Goal: Task Accomplishment & Management: Use online tool/utility

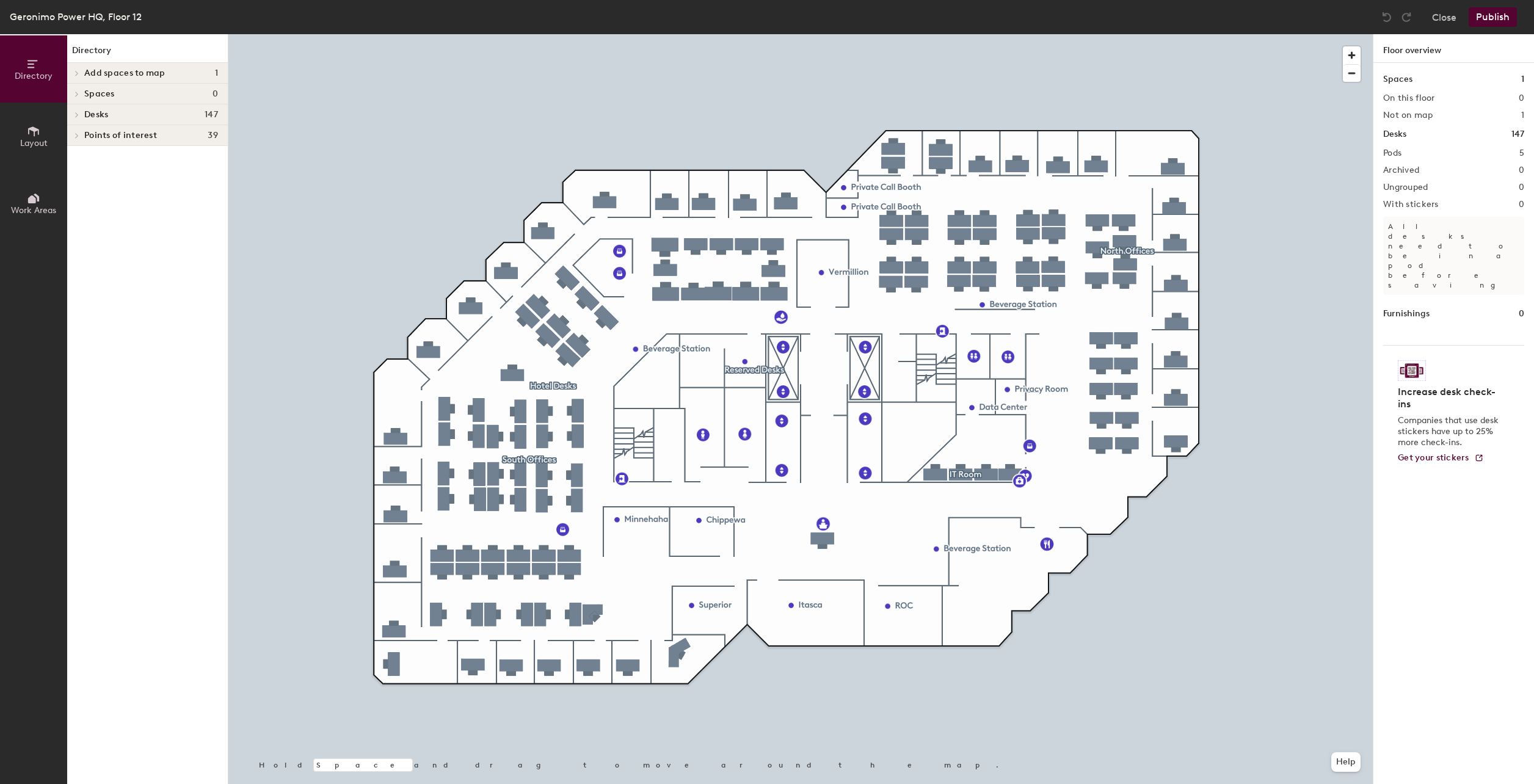
click at [106, 112] on span "Desks" at bounding box center [96, 114] width 24 height 10
click at [76, 196] on icon at bounding box center [77, 198] width 5 height 6
click at [74, 198] on icon at bounding box center [76, 199] width 6 height 5
click at [29, 136] on icon at bounding box center [33, 131] width 14 height 14
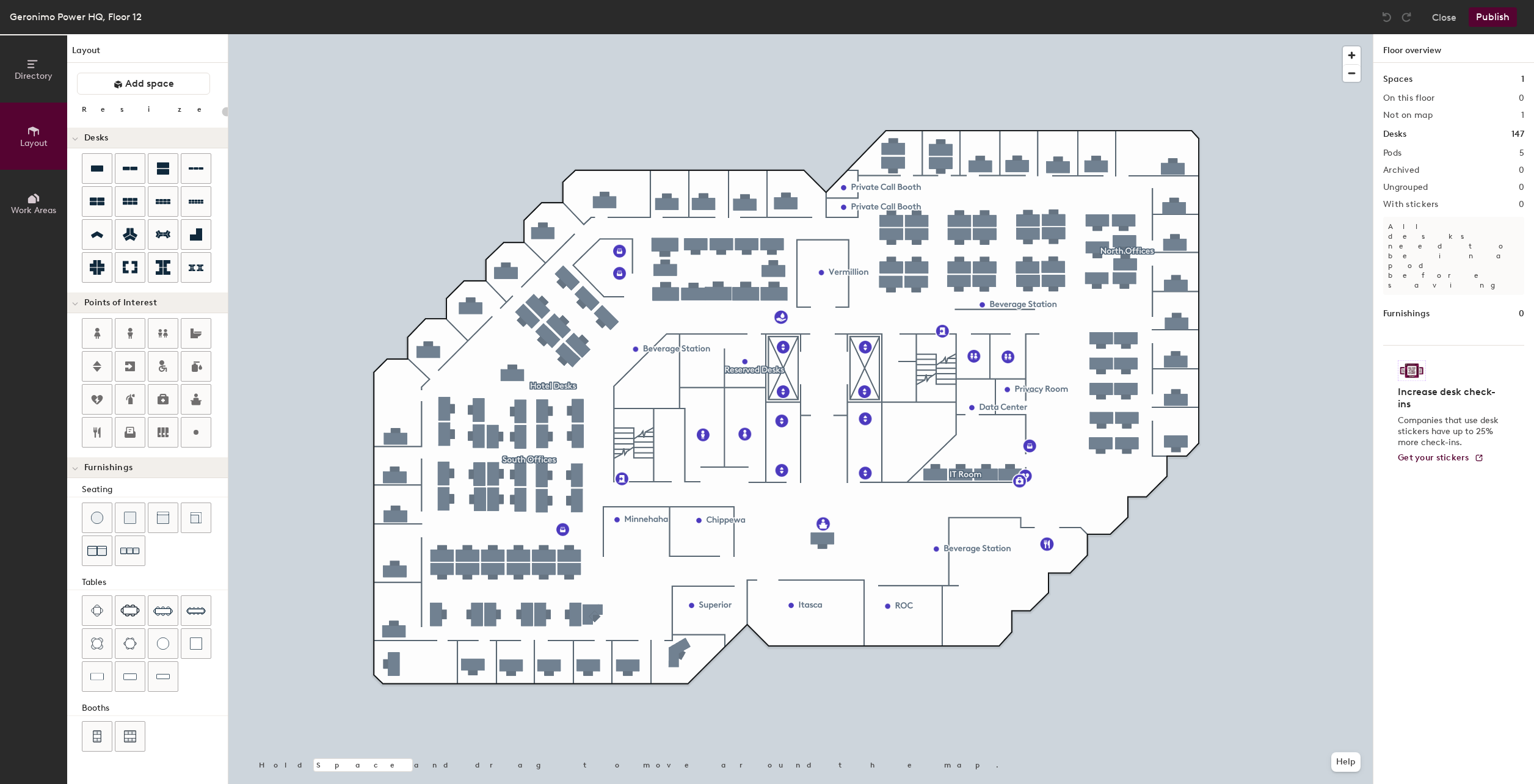
click at [39, 210] on span "Work Areas" at bounding box center [34, 210] width 45 height 11
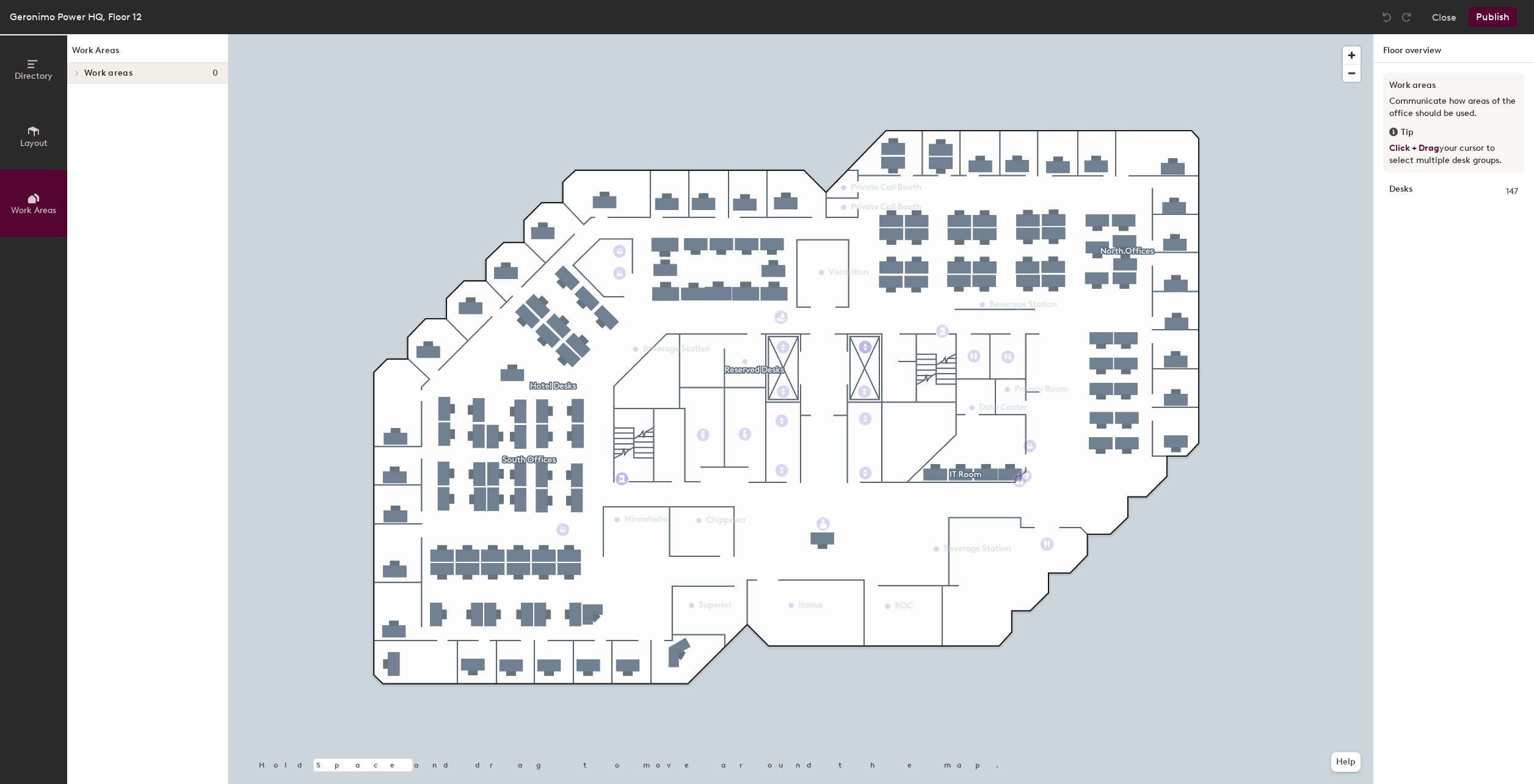
click at [40, 131] on icon at bounding box center [33, 131] width 14 height 14
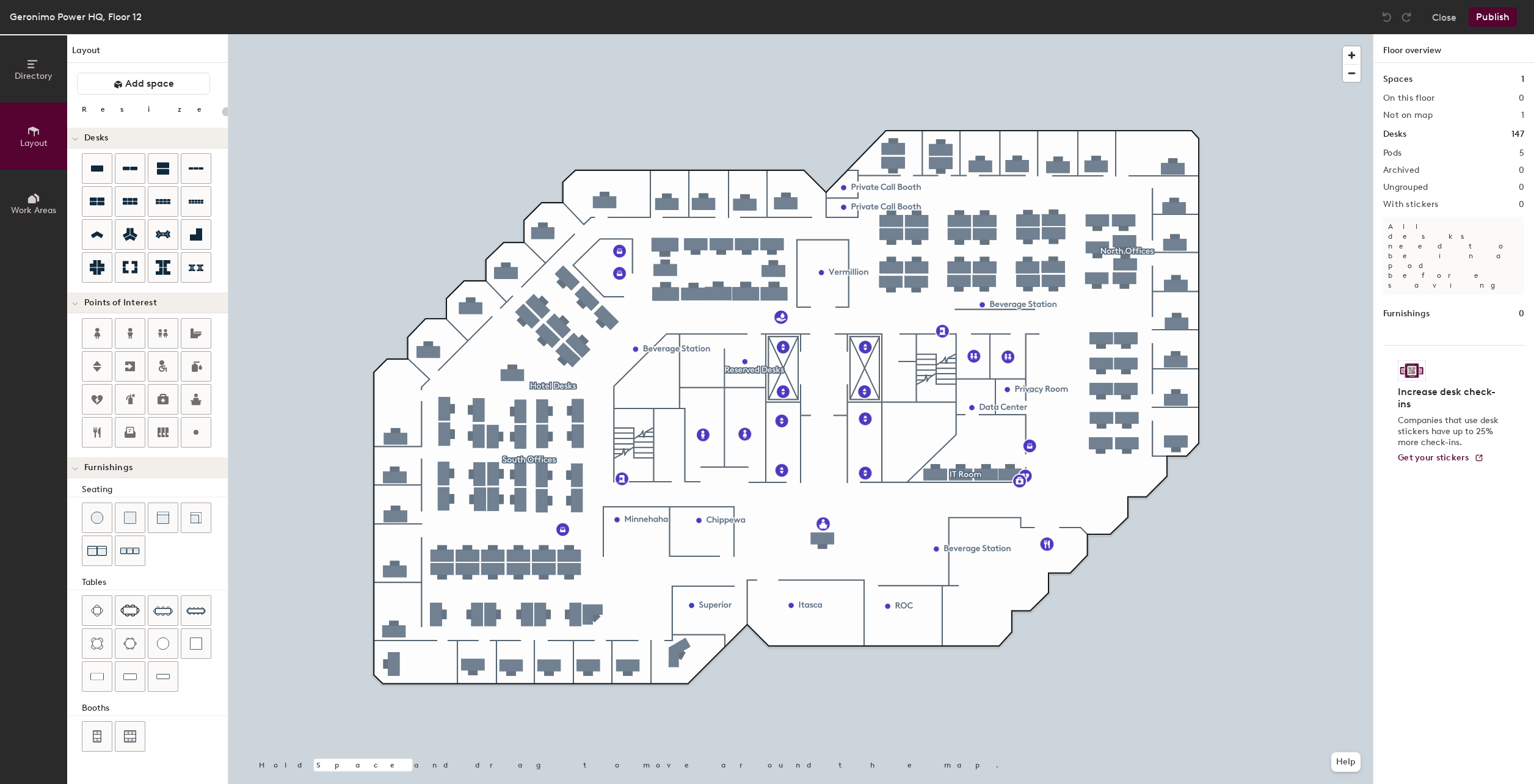
click at [41, 69] on button "Directory" at bounding box center [33, 69] width 67 height 67
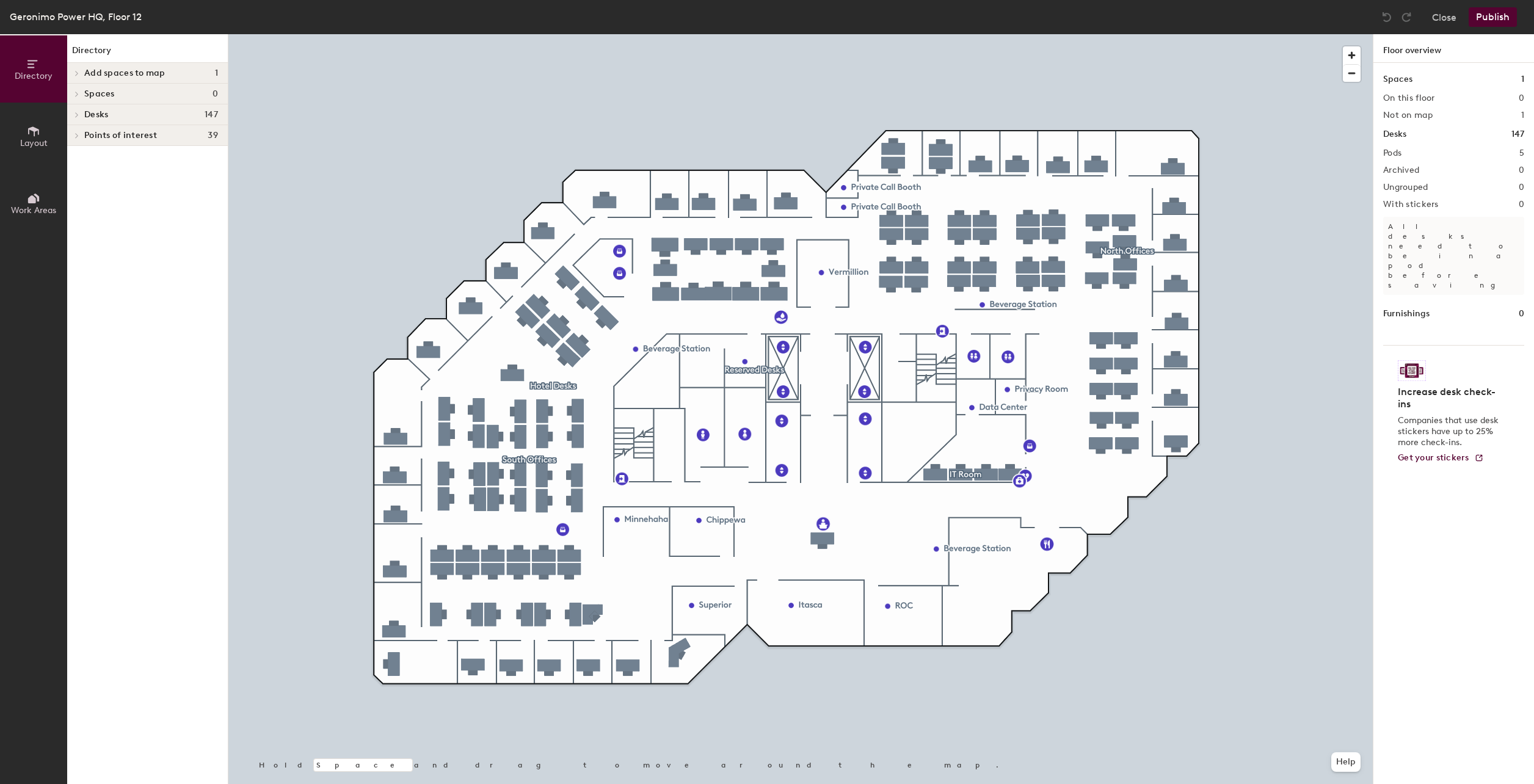
click at [92, 72] on span "Add spaces to map" at bounding box center [125, 73] width 81 height 10
click at [75, 113] on icon at bounding box center [77, 114] width 5 height 6
click at [80, 136] on span at bounding box center [76, 135] width 11 height 6
click at [77, 262] on div at bounding box center [76, 258] width 16 height 20
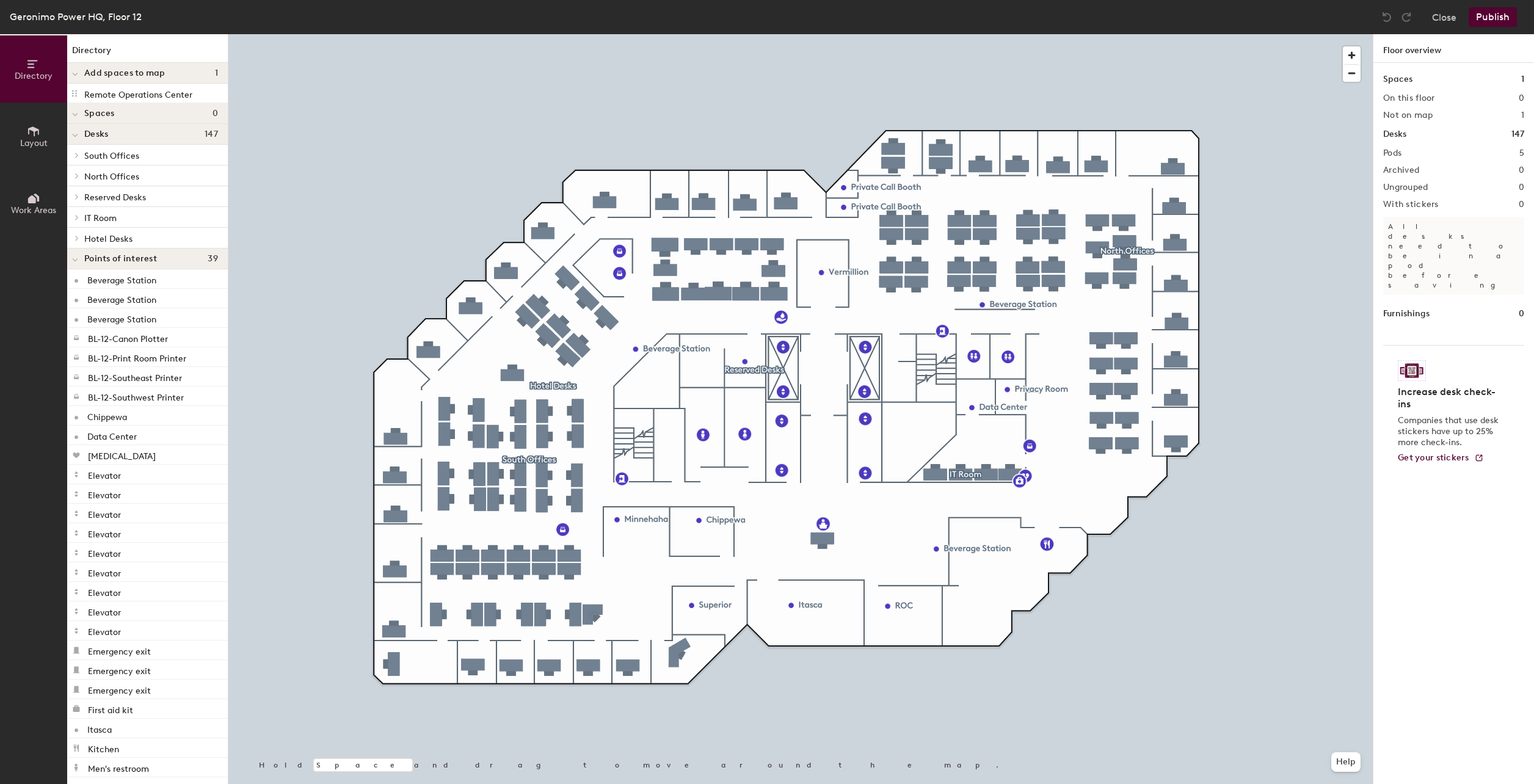
click at [77, 262] on icon at bounding box center [76, 260] width 6 height 5
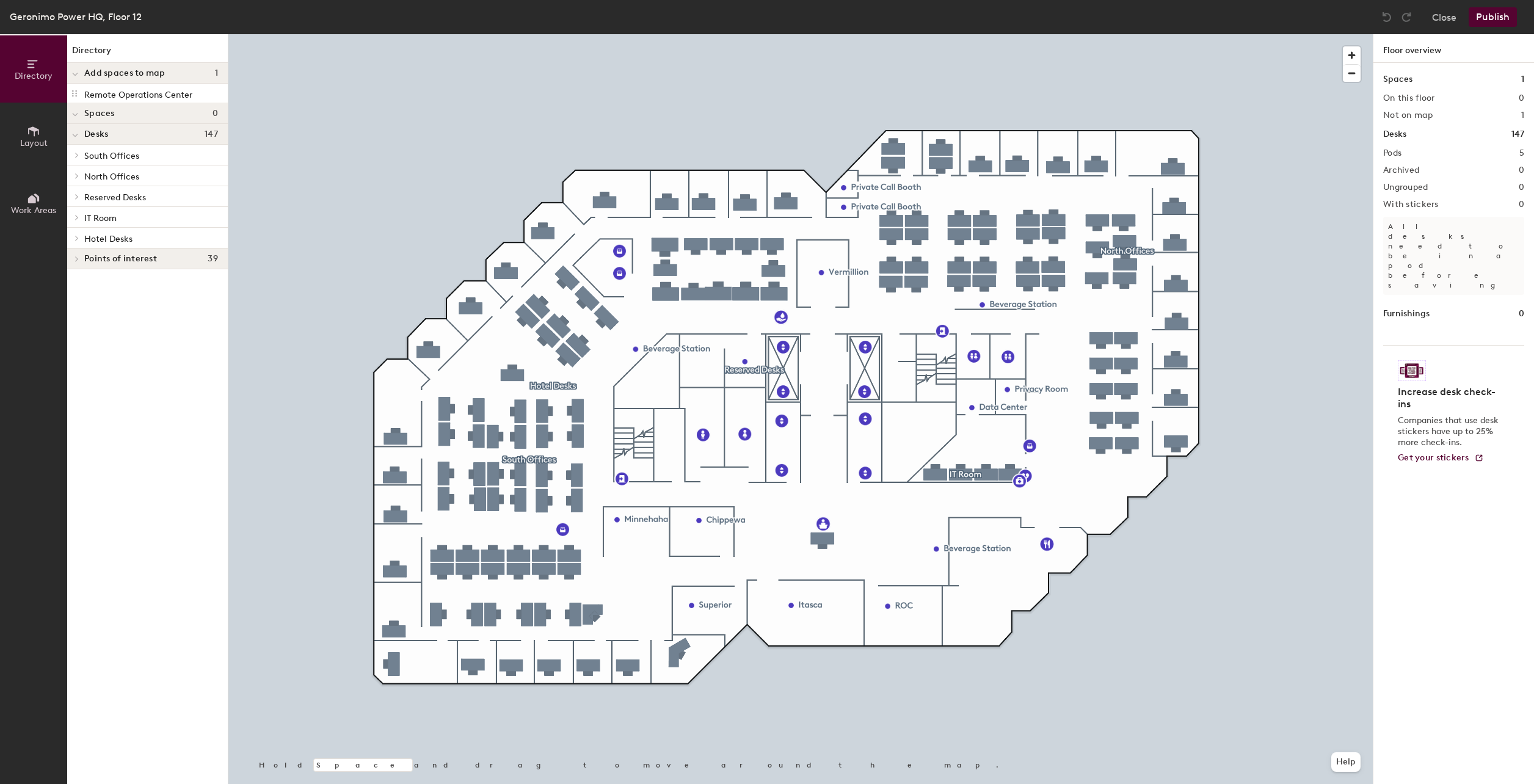
click at [36, 131] on icon at bounding box center [34, 131] width 11 height 10
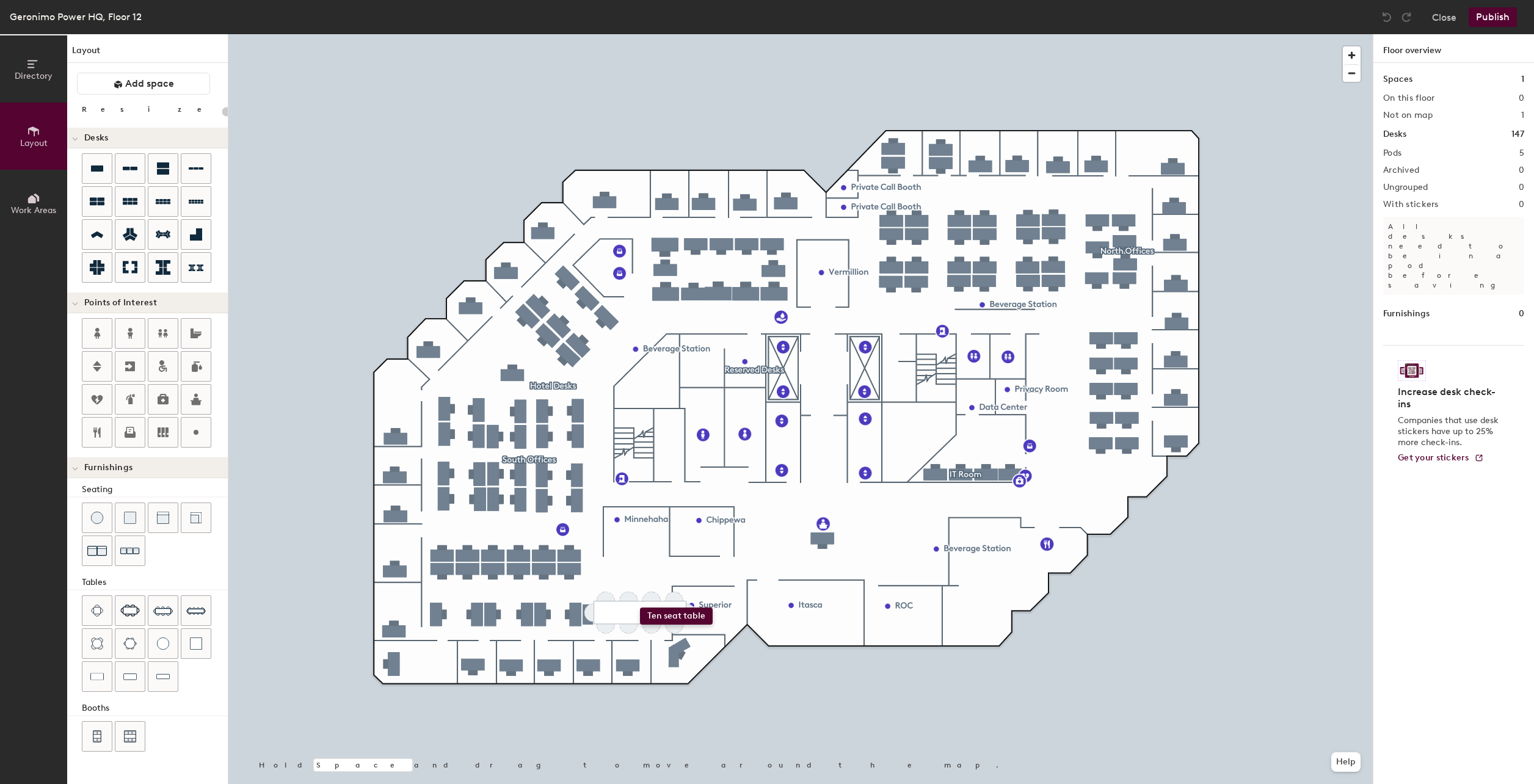
click at [640, 606] on div "Directory Layout Work Areas Layout Add space Resize Desks Points of Interest Fu…" at bounding box center [767, 408] width 1534 height 749
click at [74, 472] on span at bounding box center [76, 468] width 6 height 11
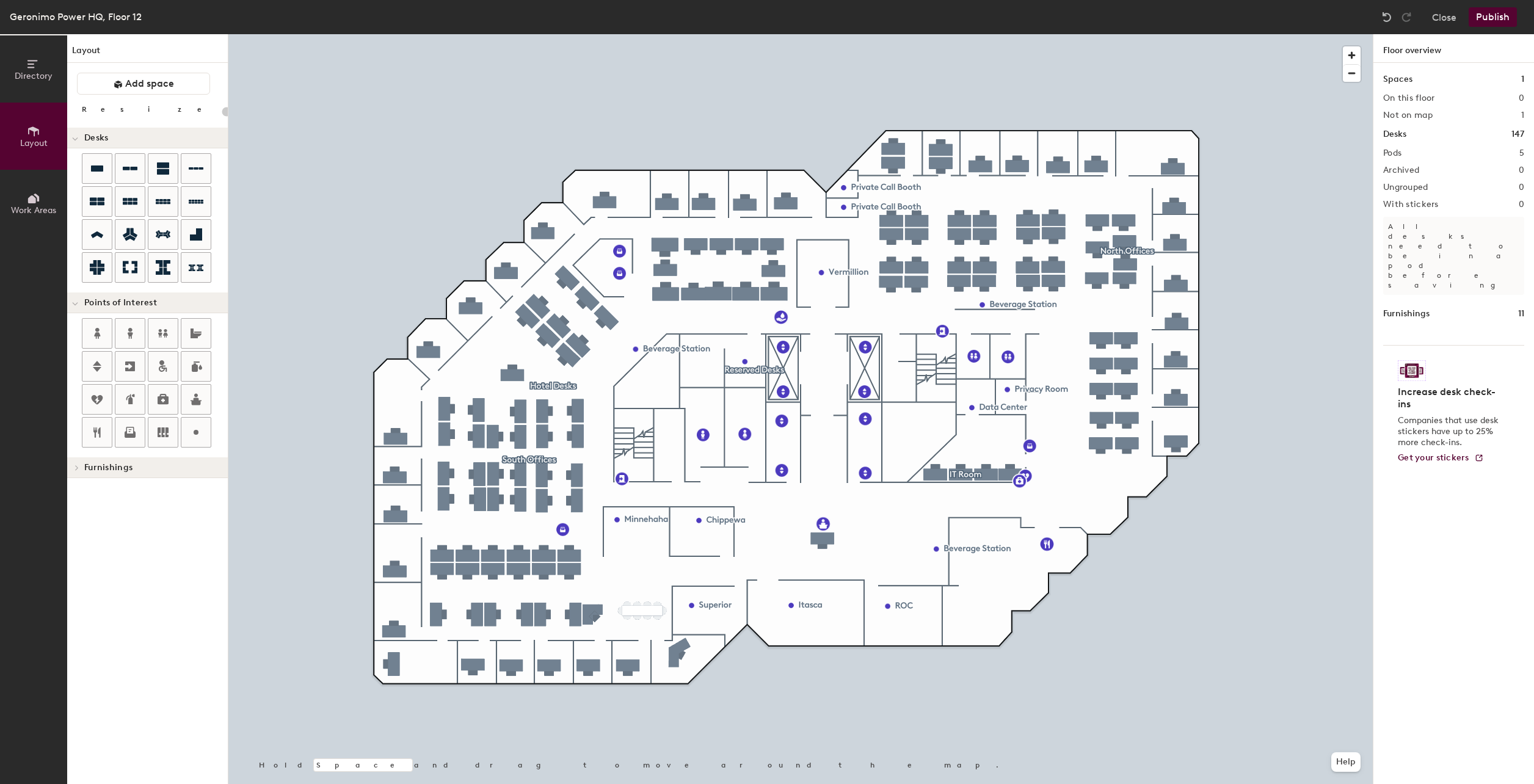
click at [73, 307] on span at bounding box center [76, 304] width 6 height 11
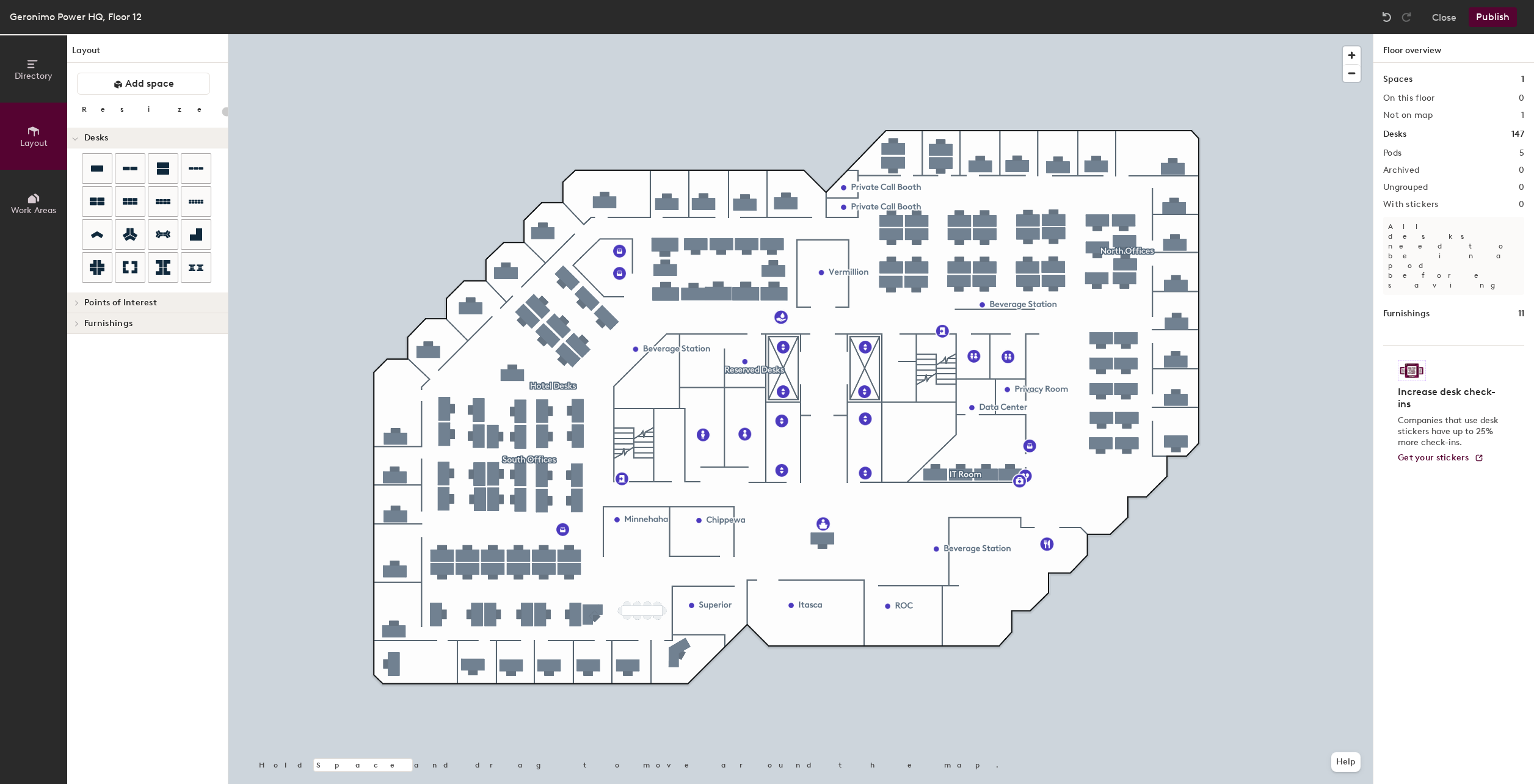
click at [79, 134] on div at bounding box center [76, 137] width 16 height 20
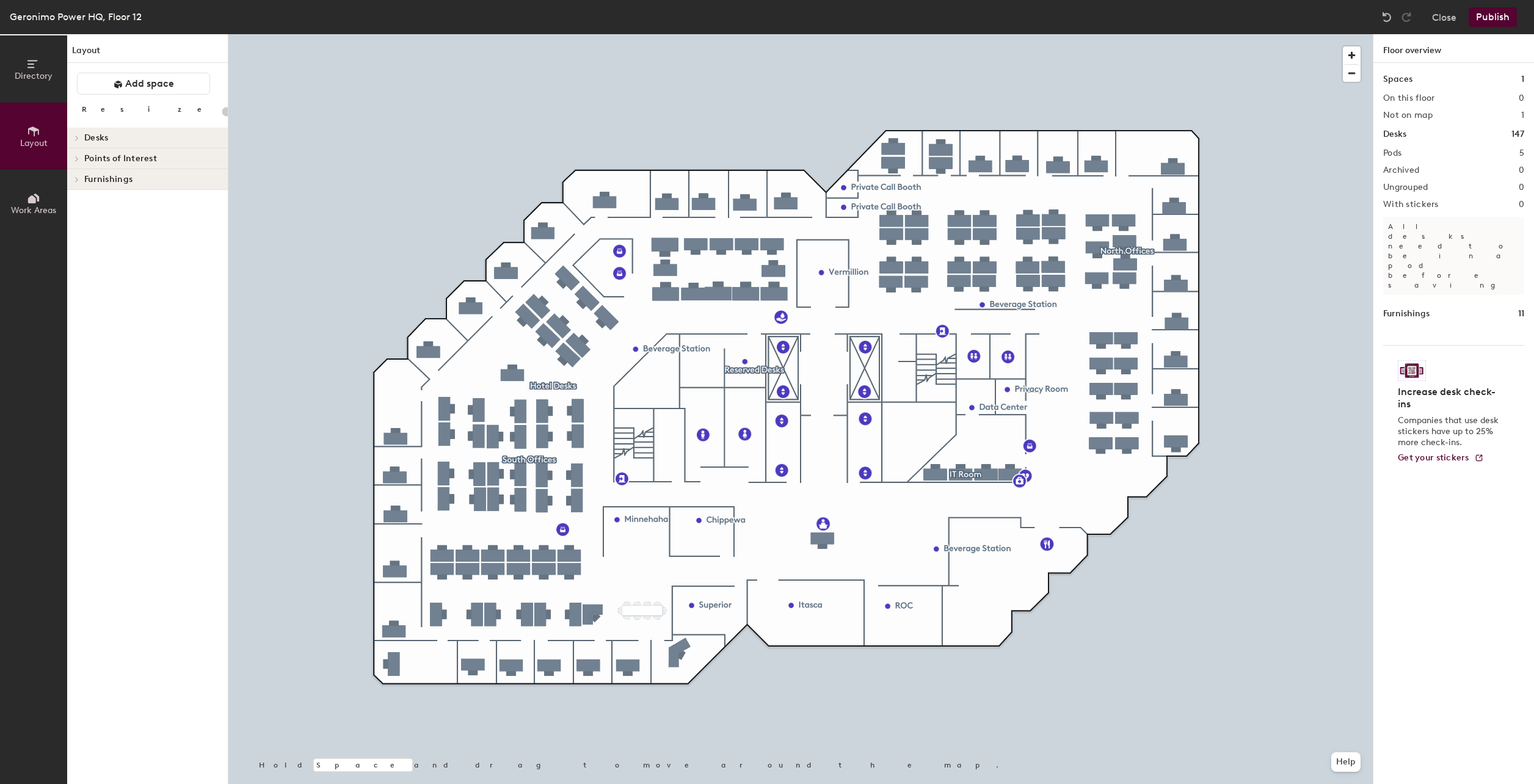
click at [697, 34] on div at bounding box center [800, 34] width 1144 height 0
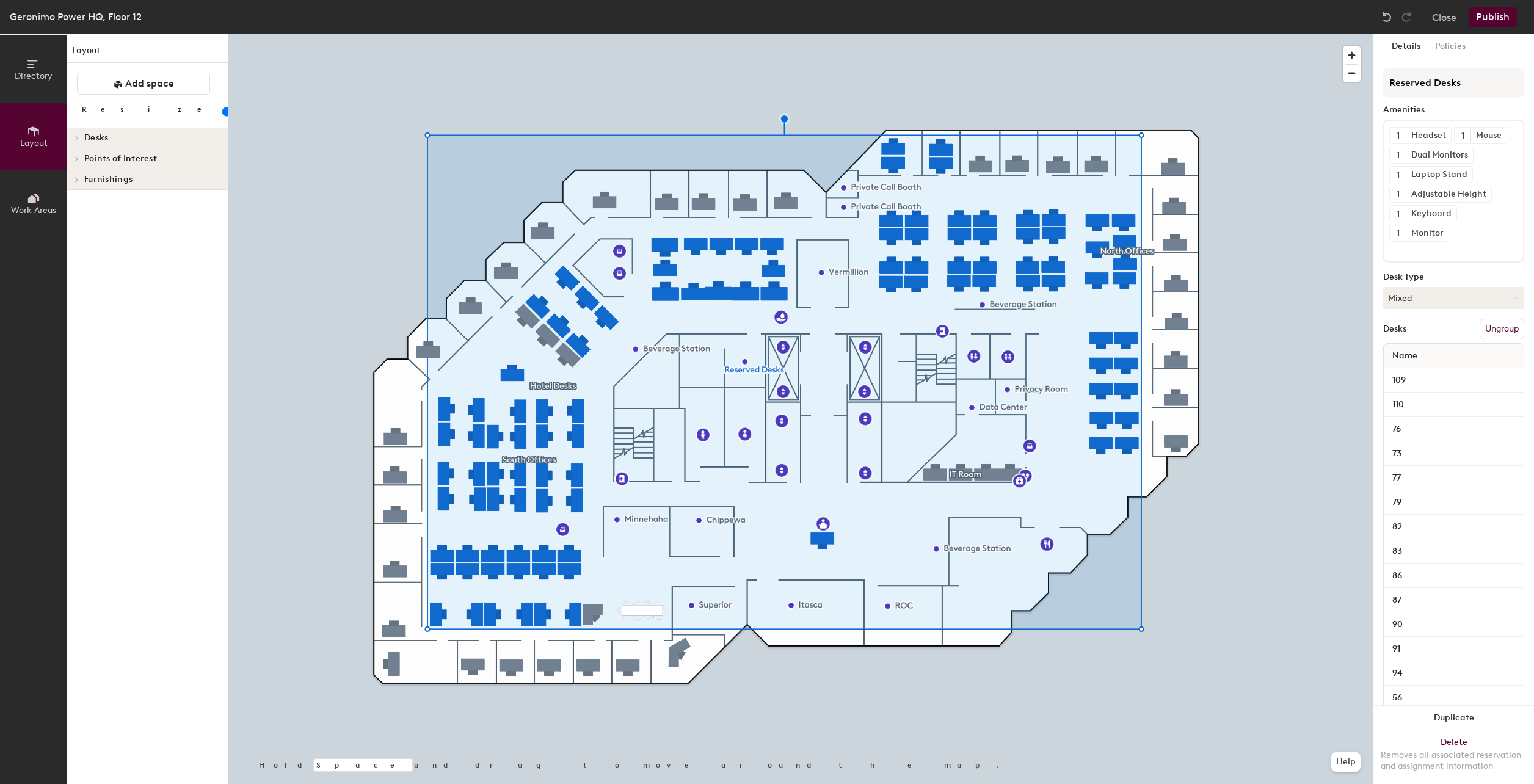
click at [1501, 16] on button "Publish" at bounding box center [1492, 17] width 48 height 19
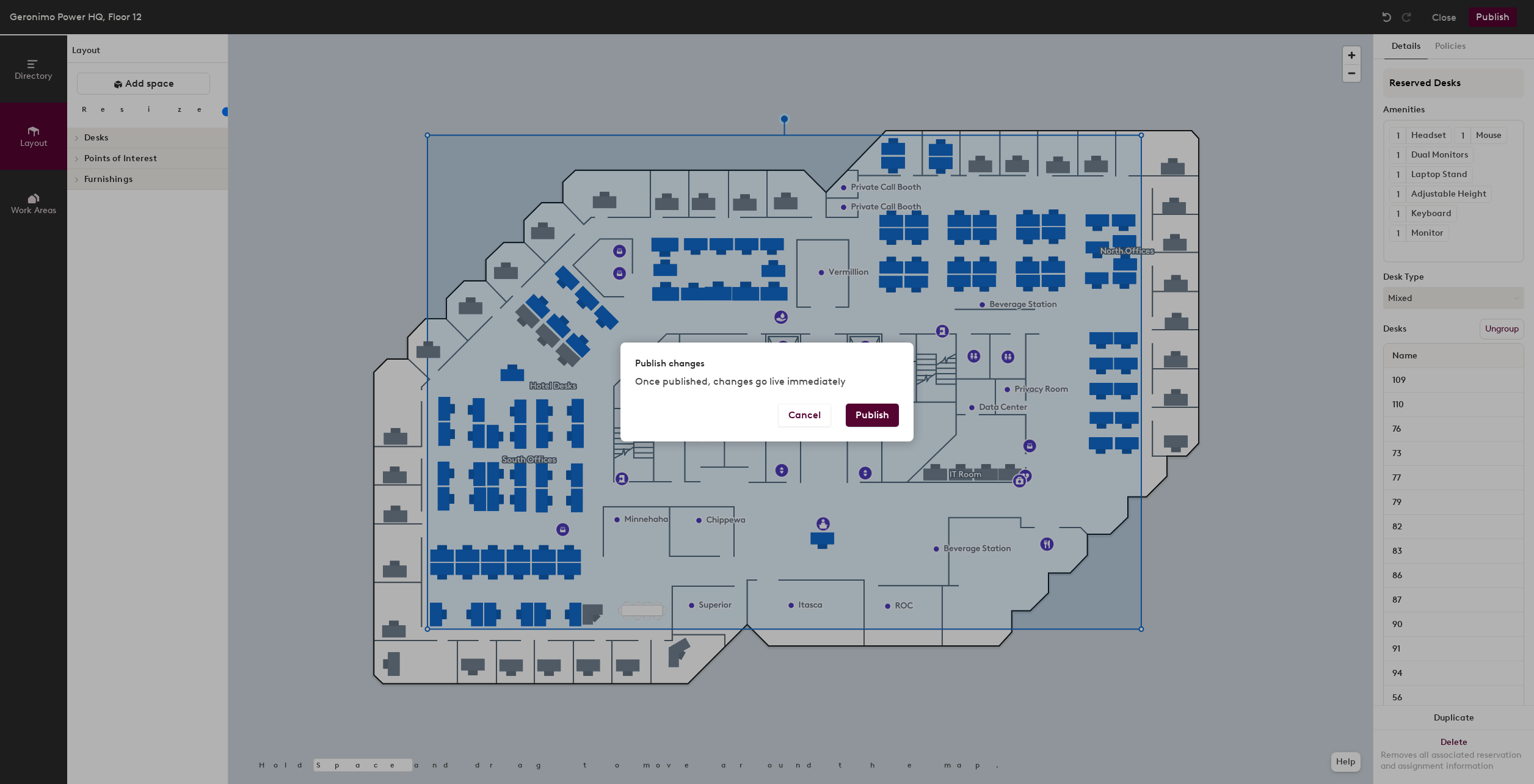
click at [879, 420] on button "Publish" at bounding box center [871, 415] width 53 height 24
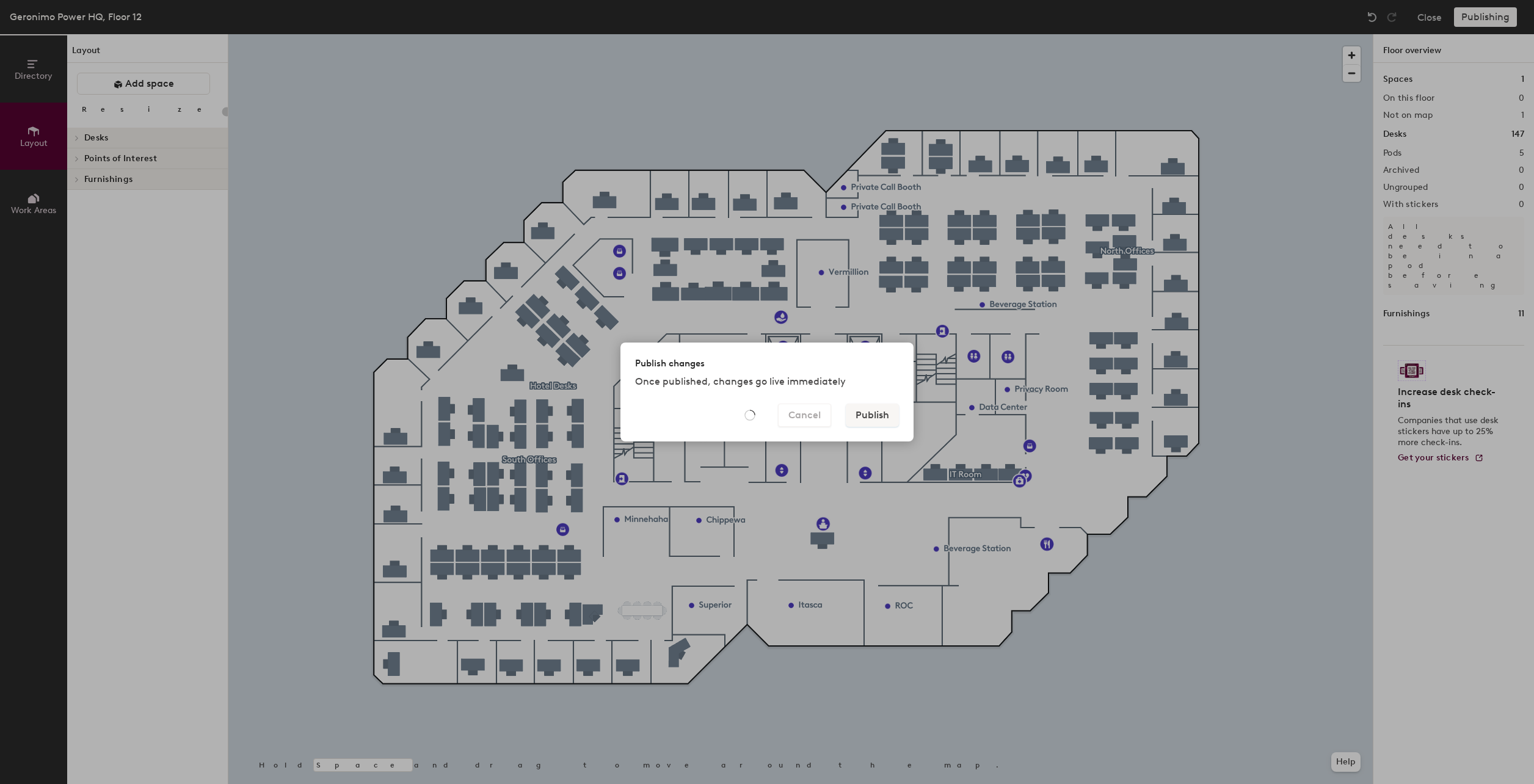
type input "20"
